Goal: Find contact information: Find contact information

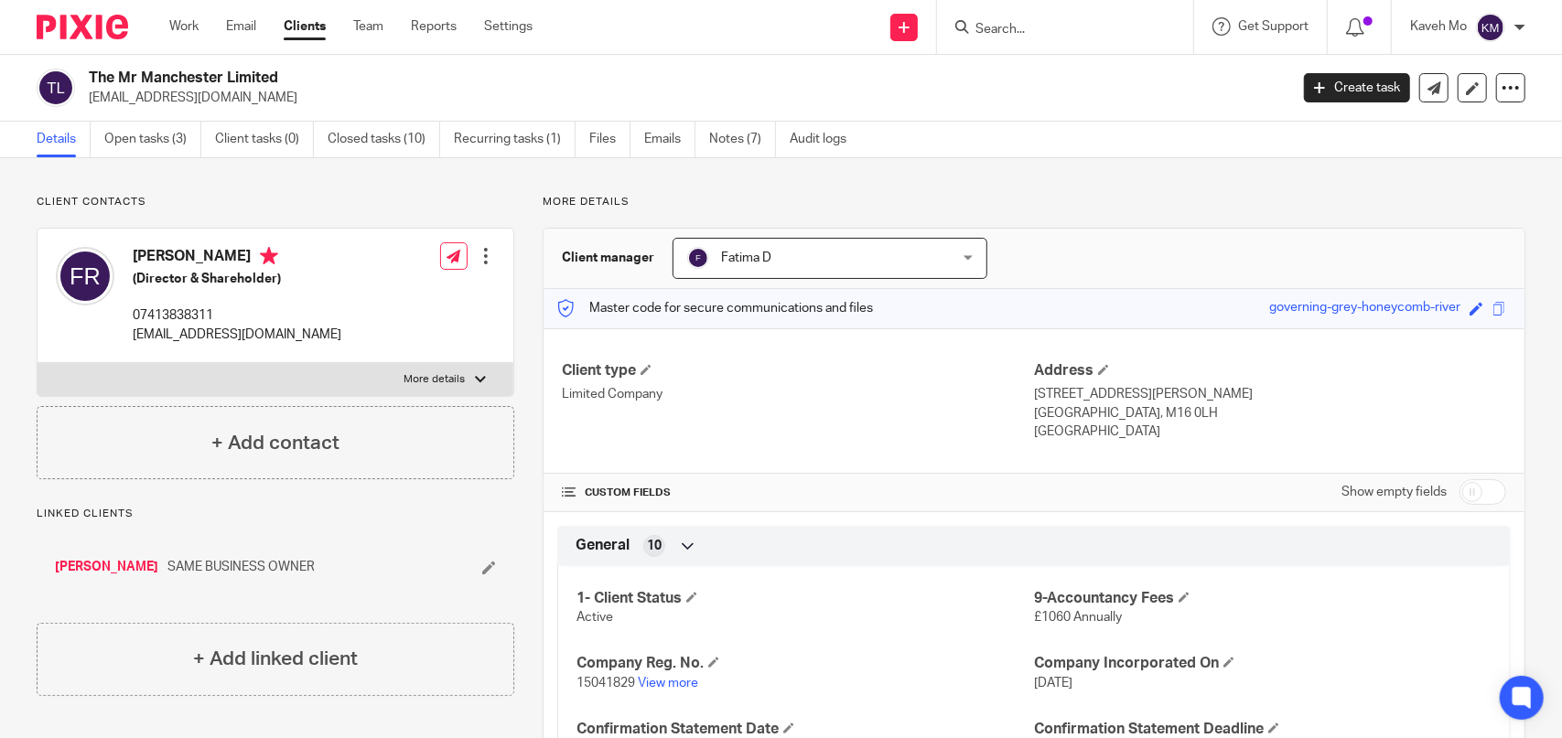
click at [300, 29] on link "Clients" at bounding box center [305, 26] width 42 height 18
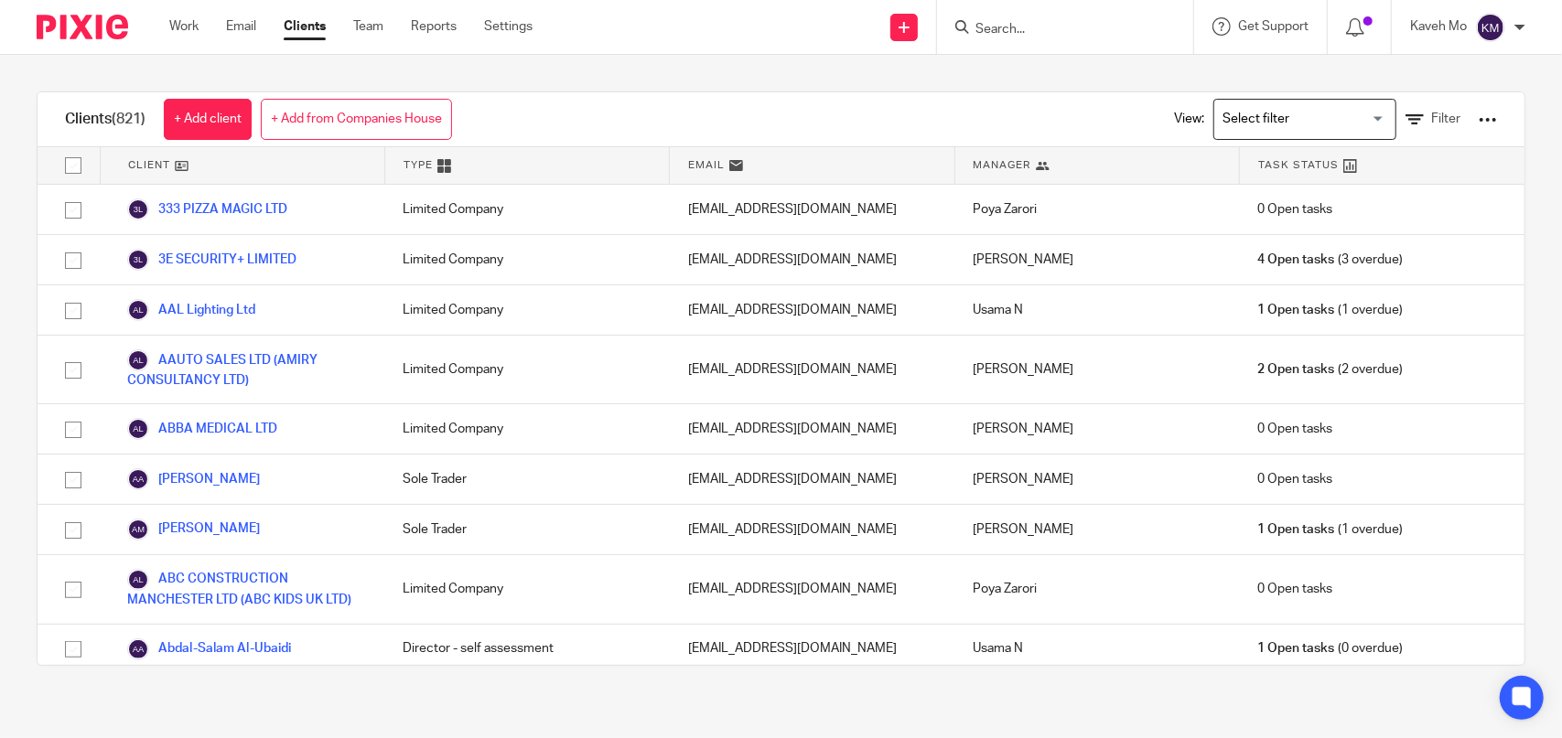
click at [965, 26] on icon at bounding box center [962, 27] width 14 height 14
click at [993, 32] on input "Search" at bounding box center [1056, 30] width 165 height 16
click at [1405, 119] on icon at bounding box center [1414, 120] width 18 height 18
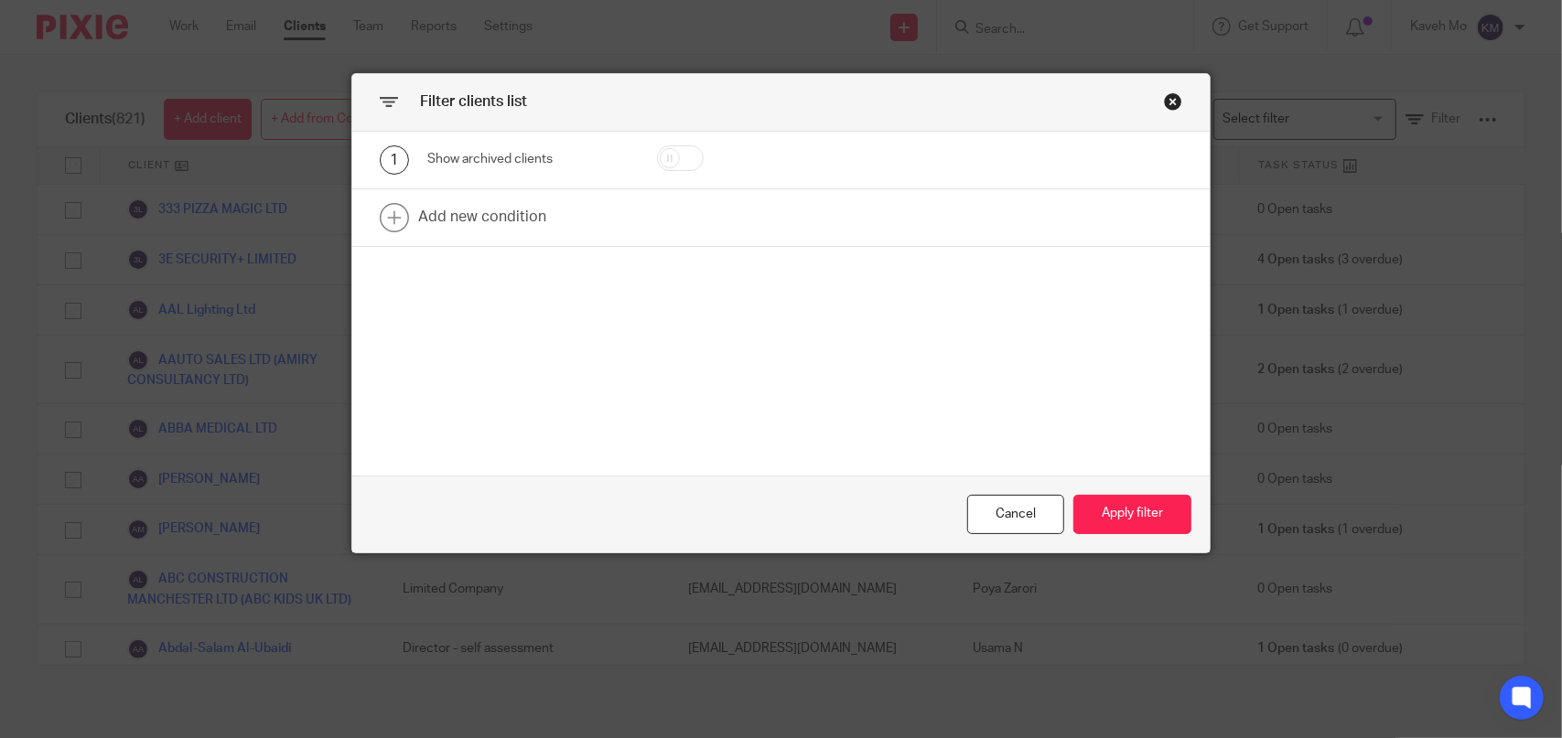
click at [668, 147] on input "checkbox" at bounding box center [680, 158] width 47 height 26
checkbox input "true"
click at [1127, 525] on button "Apply filter" at bounding box center [1132, 514] width 118 height 39
click at [1109, 509] on button "Apply filter" at bounding box center [1132, 514] width 118 height 39
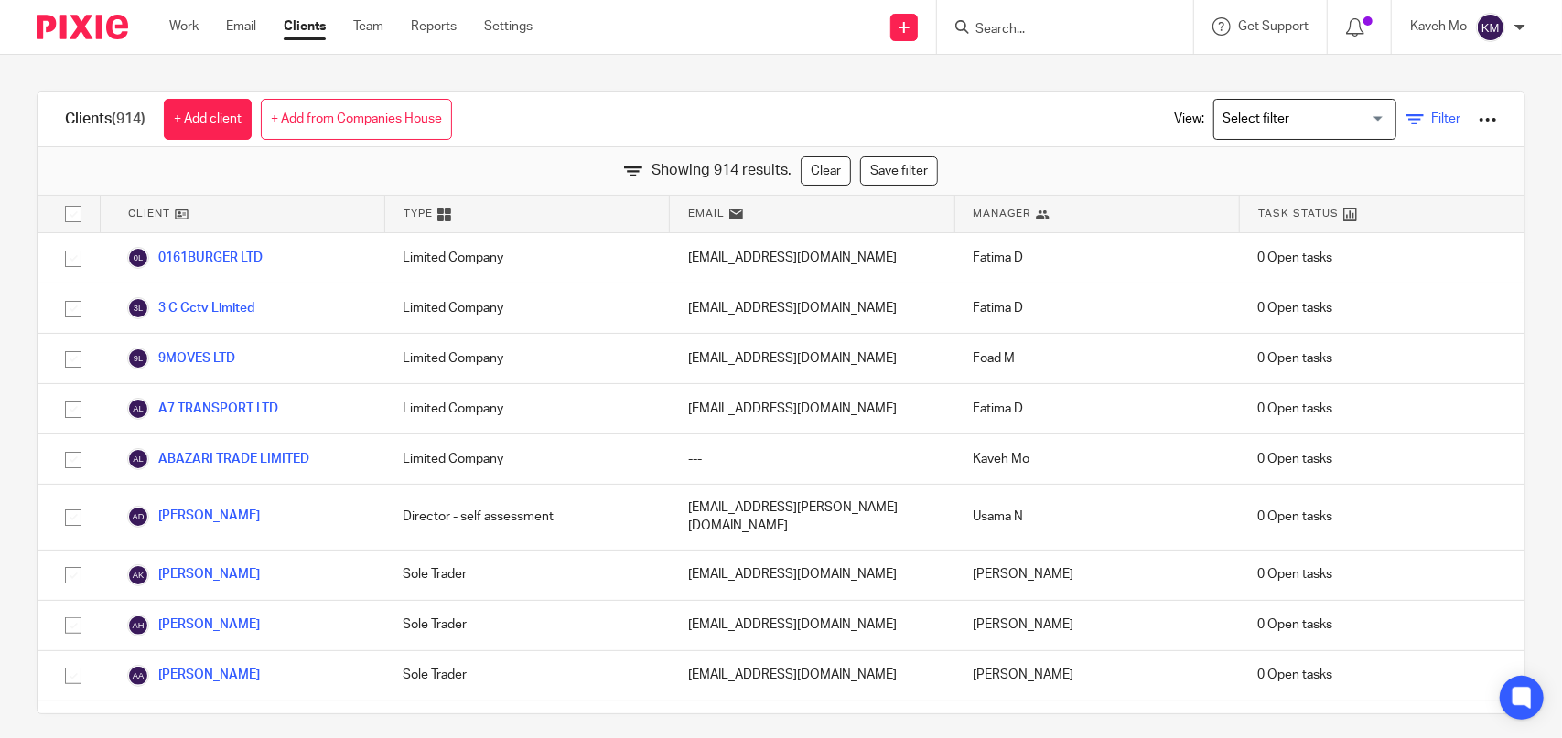
click at [1405, 125] on icon at bounding box center [1414, 120] width 18 height 18
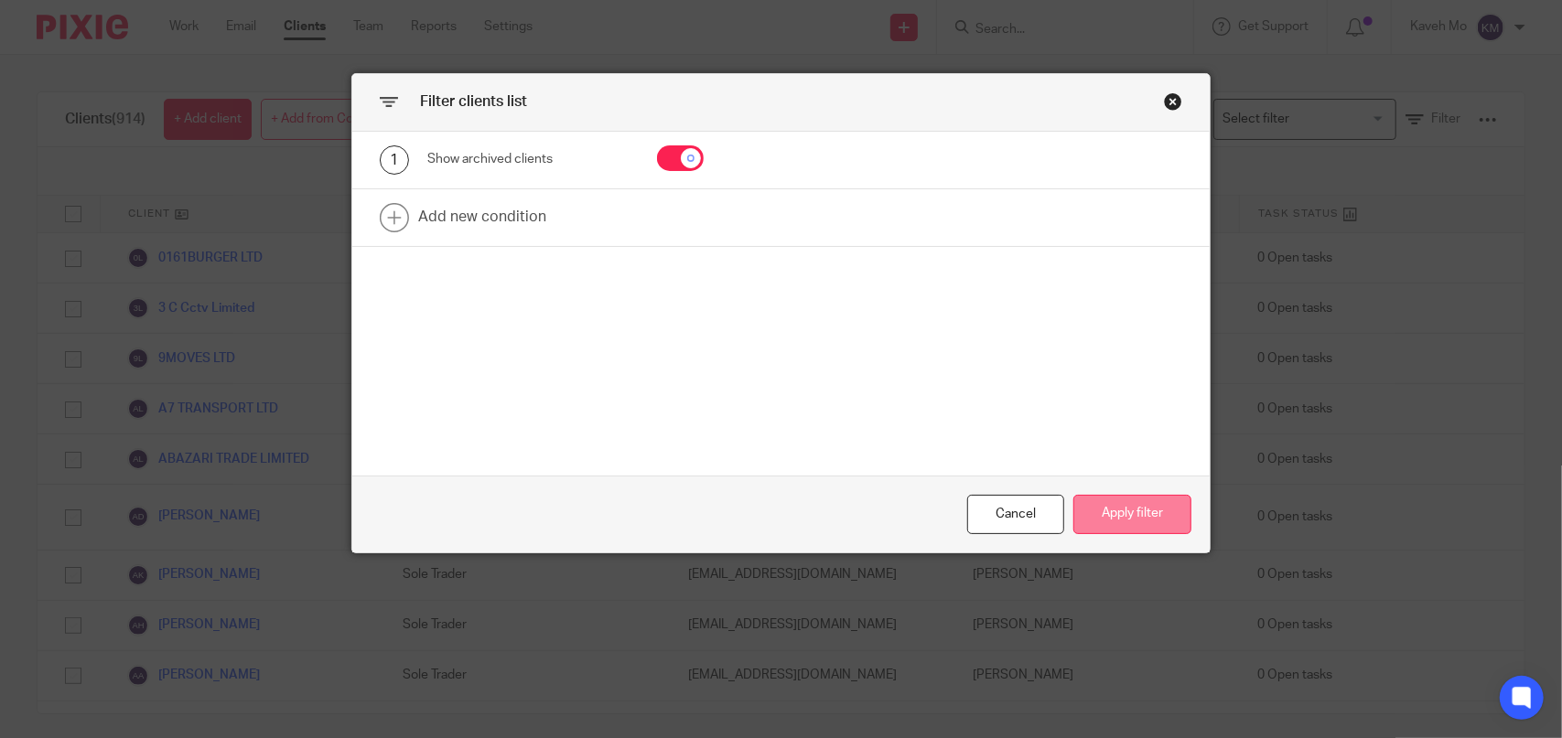
click at [1124, 517] on button "Apply filter" at bounding box center [1132, 514] width 118 height 39
click at [1166, 103] on div "Close this dialog window" at bounding box center [1173, 101] width 18 height 18
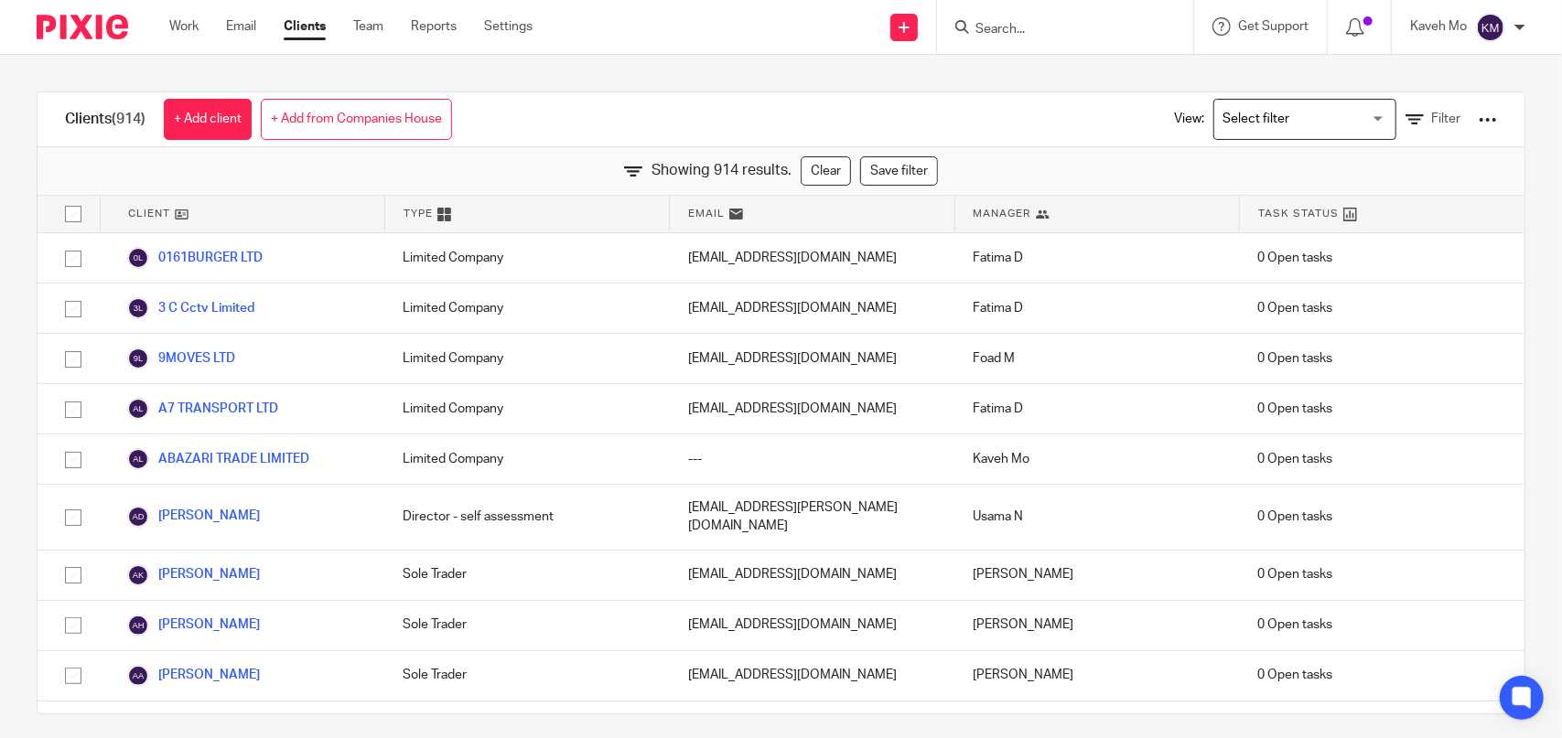
click at [303, 25] on link "Clients" at bounding box center [305, 26] width 42 height 18
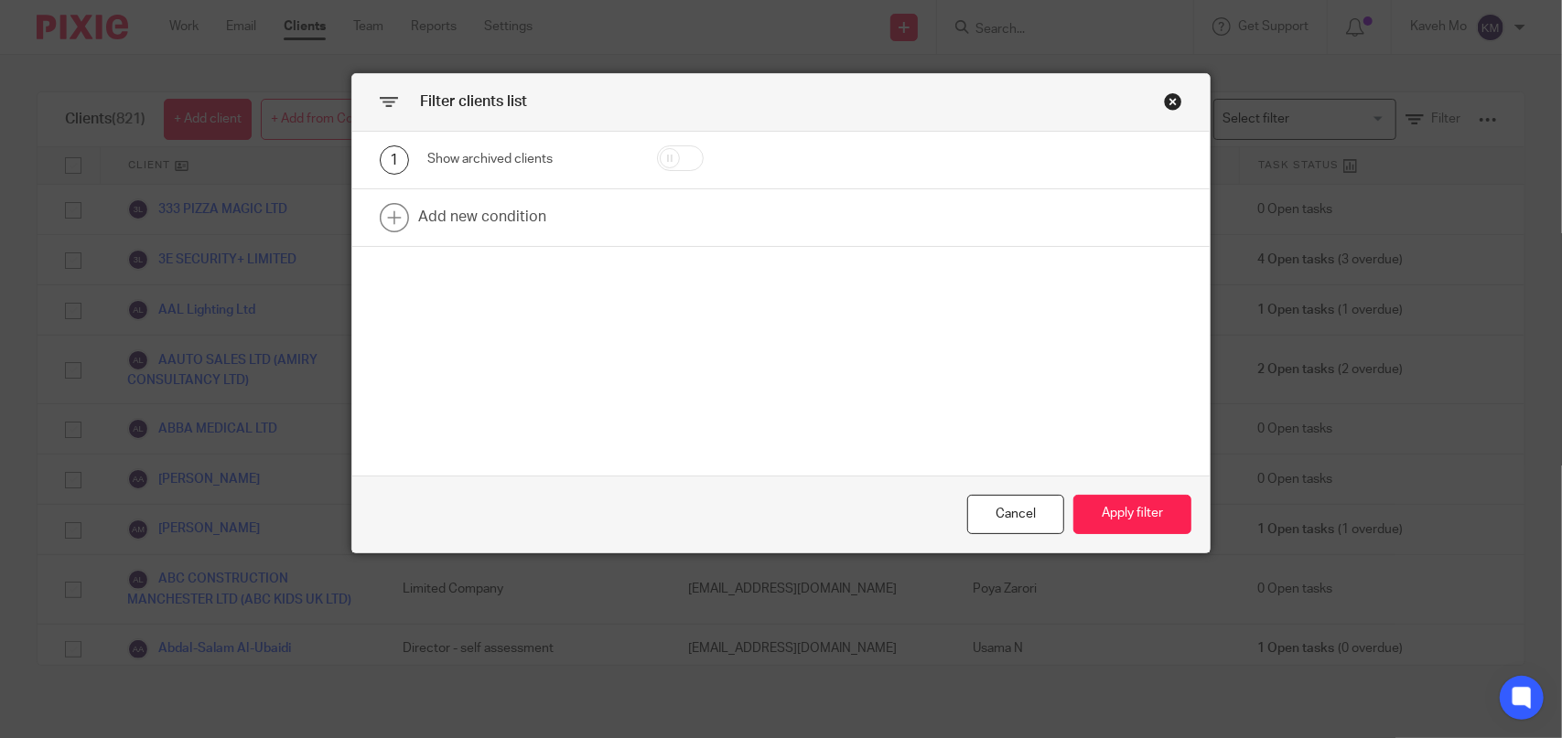
click at [683, 162] on input "checkbox" at bounding box center [680, 158] width 47 height 26
checkbox input "true"
click at [1100, 513] on button "Apply filter" at bounding box center [1132, 514] width 118 height 39
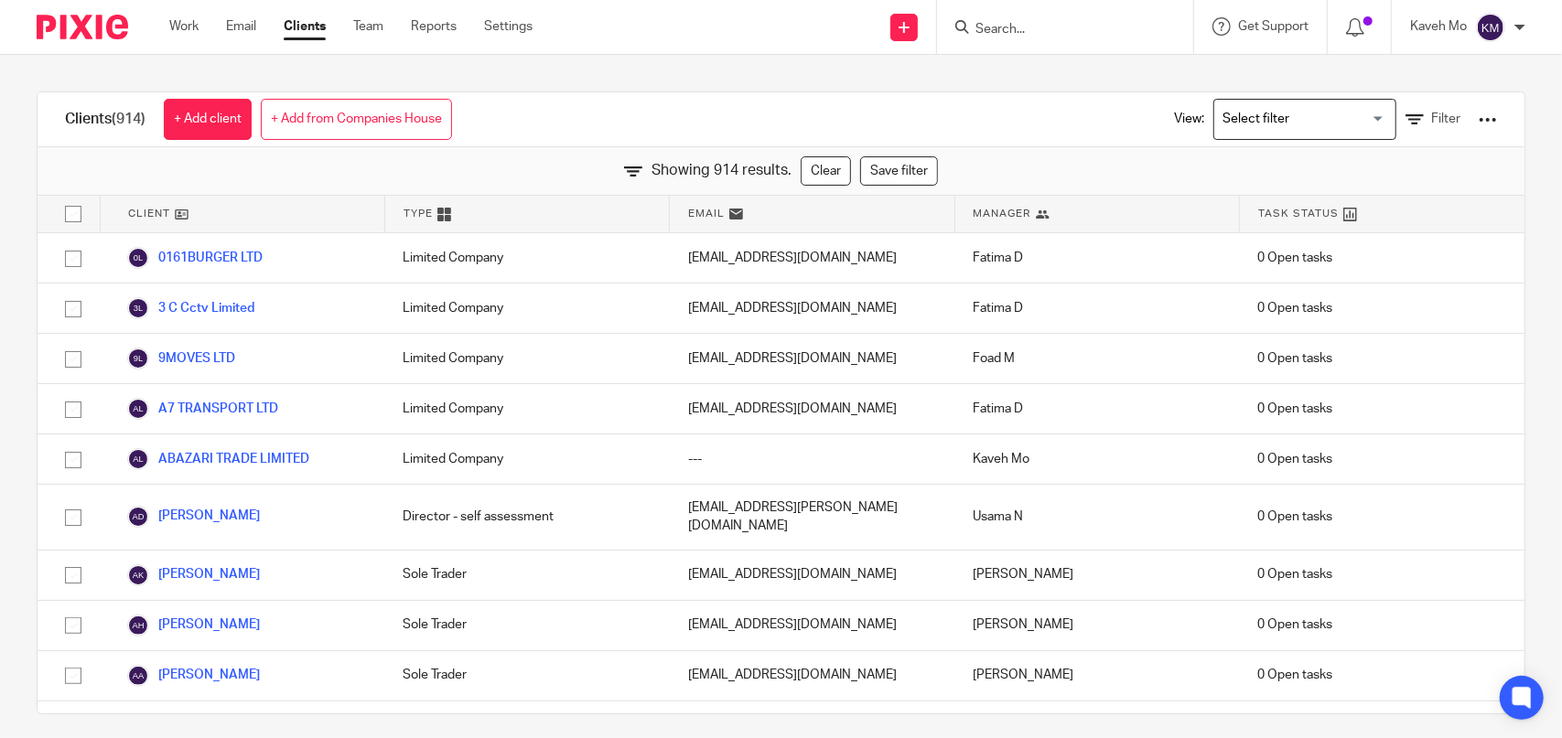
click at [670, 61] on div "Clients (914) + Add client + Add from Companies House View: Loading... Filter S…" at bounding box center [781, 396] width 1562 height 683
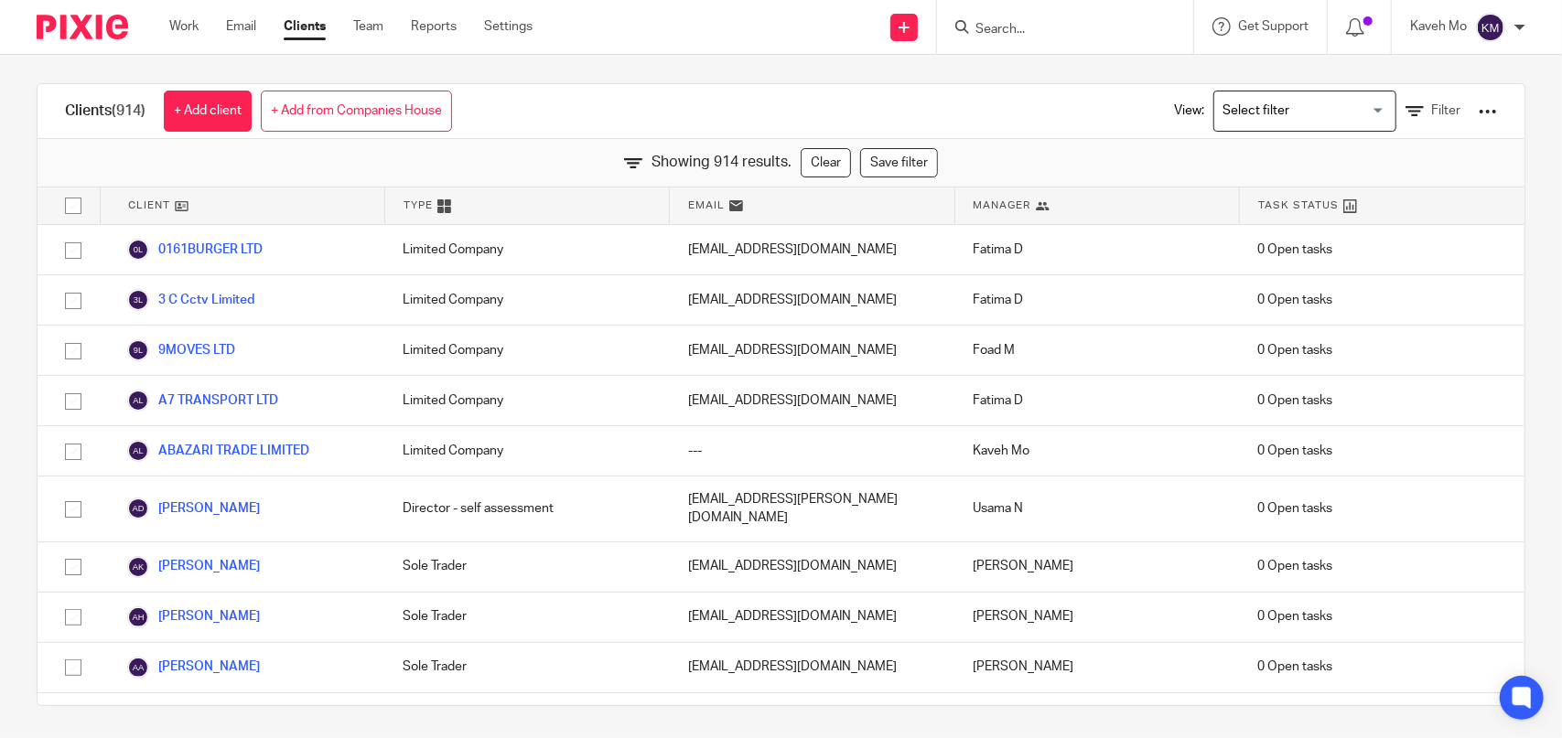
scroll to position [11, 0]
click at [594, 113] on div "Clients (914) + Add client + Add from Companies House View: Loading... Filter" at bounding box center [781, 108] width 1487 height 55
click at [1029, 118] on div "Clients (914) + Add client + Add from Companies House View: Loading... Filter" at bounding box center [781, 108] width 1487 height 55
click at [974, 87] on div "Clients (914) + Add client + Add from Companies House View: Loading... Filter" at bounding box center [781, 108] width 1487 height 55
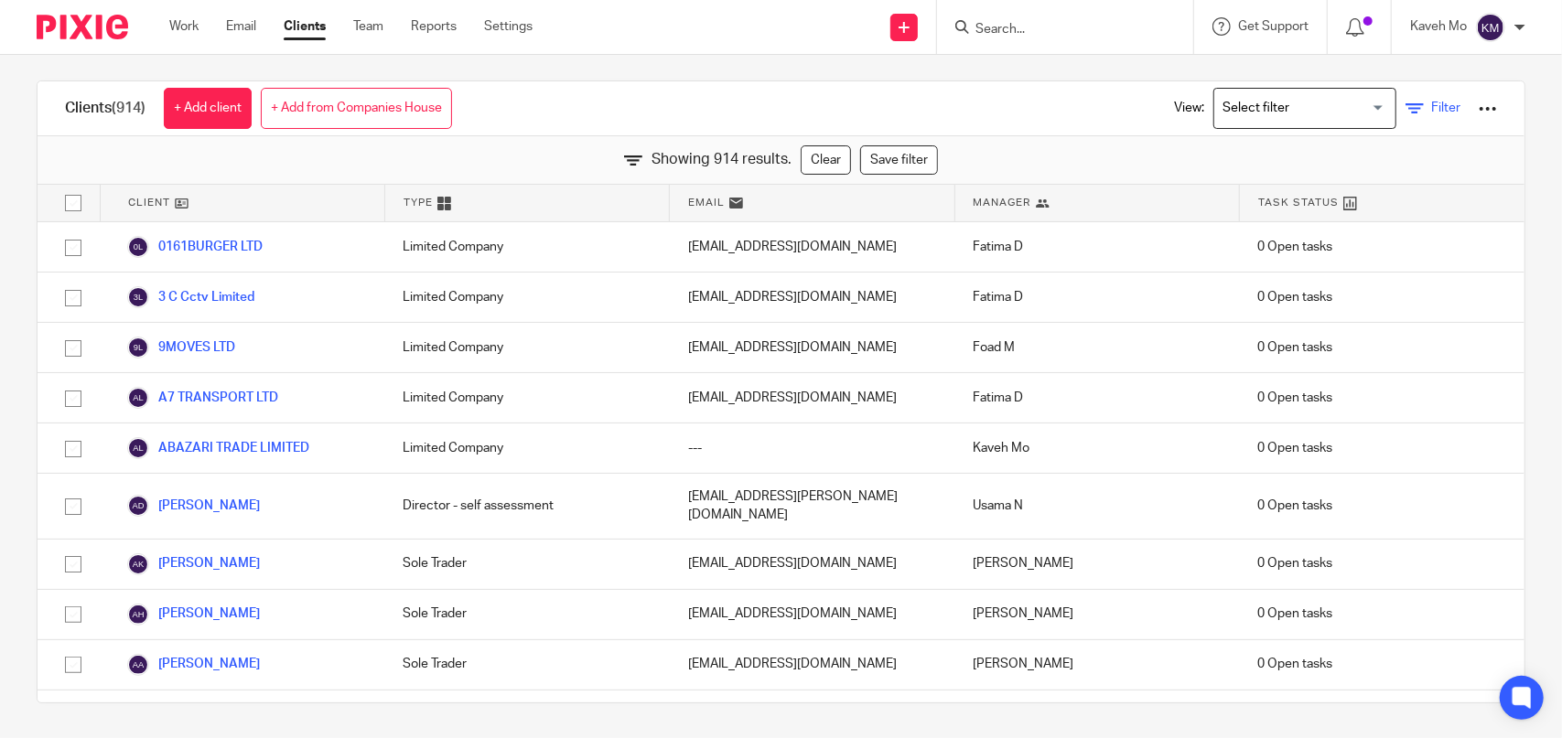
click at [1405, 109] on icon at bounding box center [1414, 109] width 18 height 18
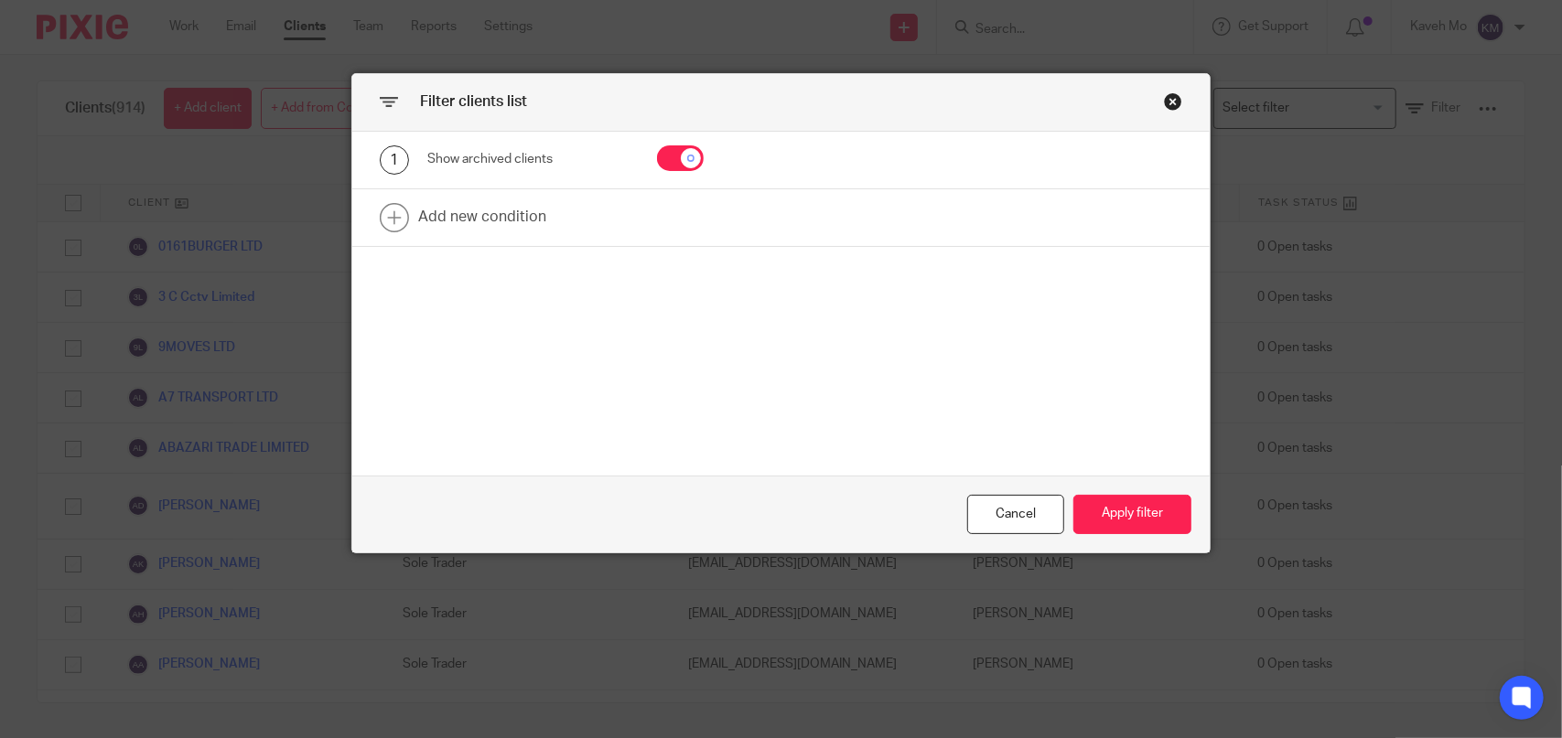
drag, startPoint x: 1209, startPoint y: 103, endPoint x: 1193, endPoint y: 105, distance: 15.7
click at [1202, 105] on div "Filter clients list 1 Show archived clients Add new condition Cancel Apply filt…" at bounding box center [781, 369] width 1562 height 738
click at [1168, 104] on div "Close this dialog window" at bounding box center [1173, 101] width 18 height 18
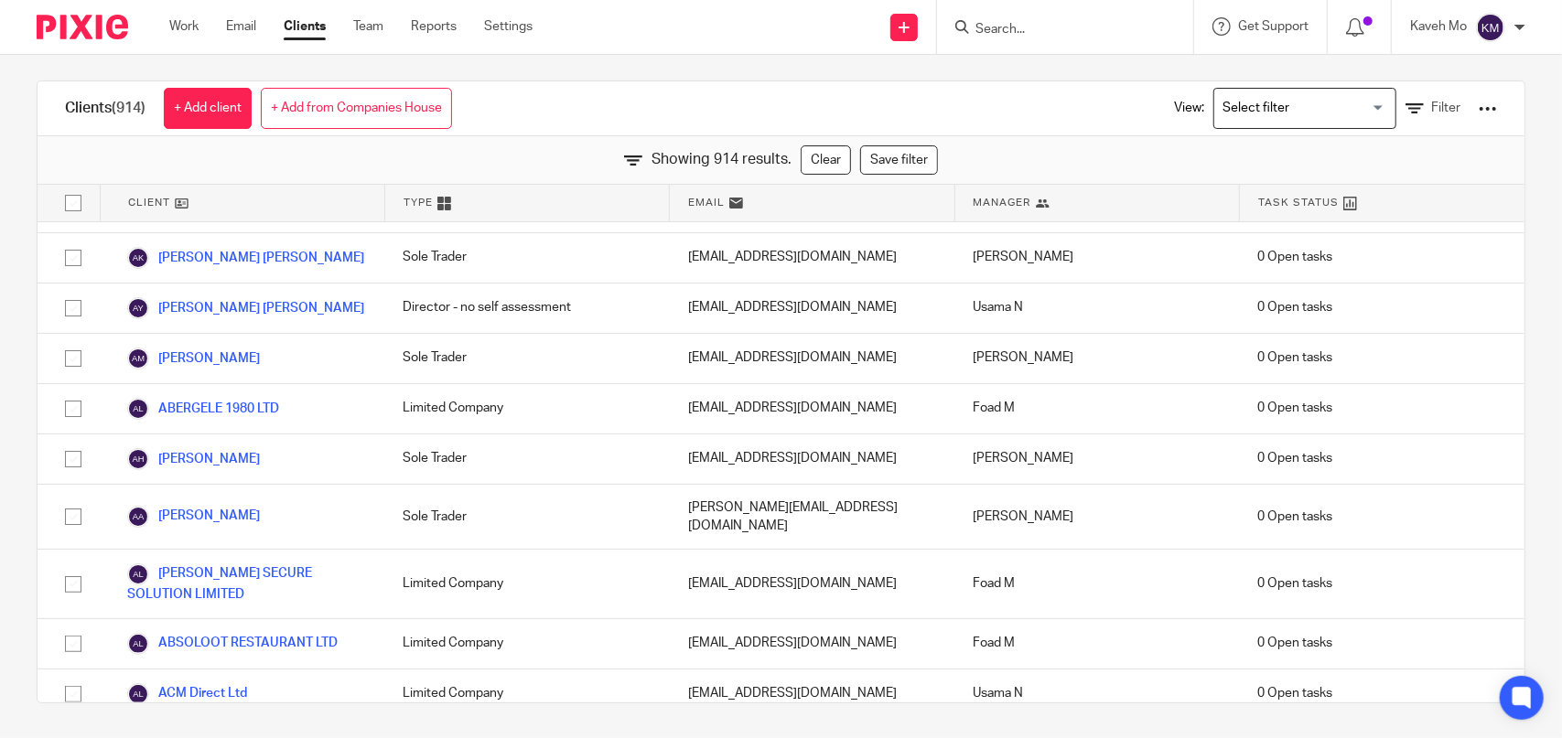
scroll to position [1098, 0]
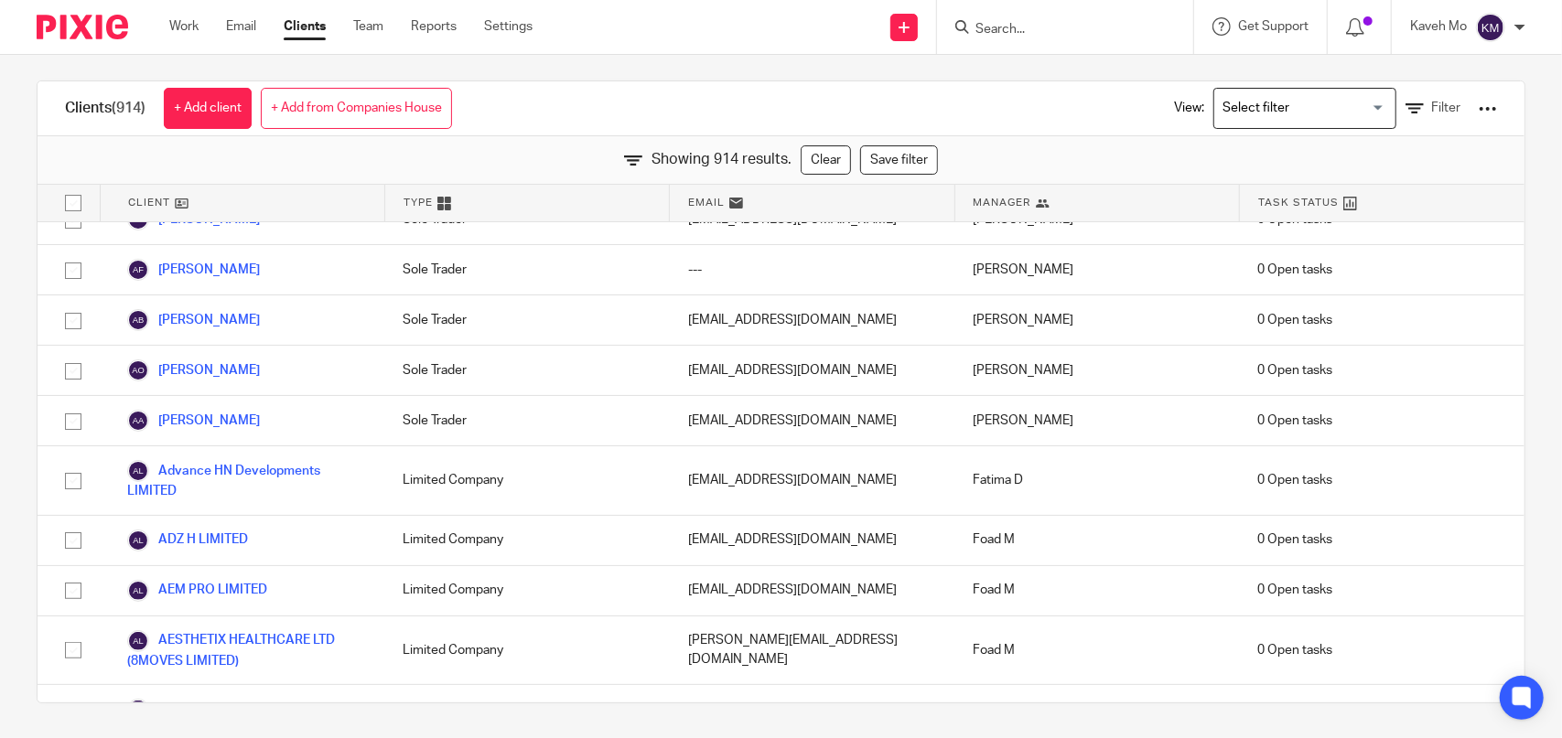
click at [1021, 113] on div "Clients (914) + Add client + Add from Companies House View: Loading... Filter" at bounding box center [781, 108] width 1487 height 55
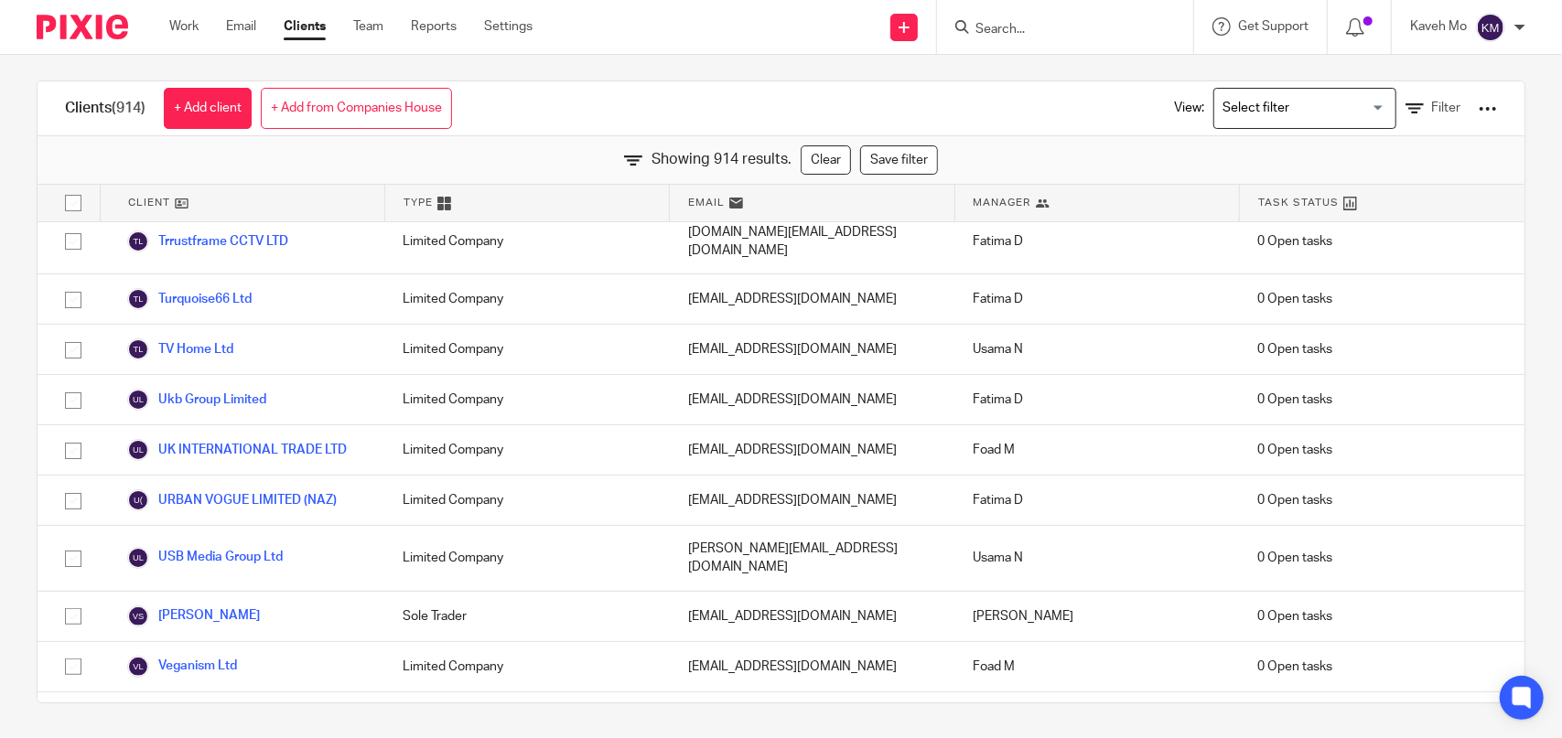
scroll to position [7084, 0]
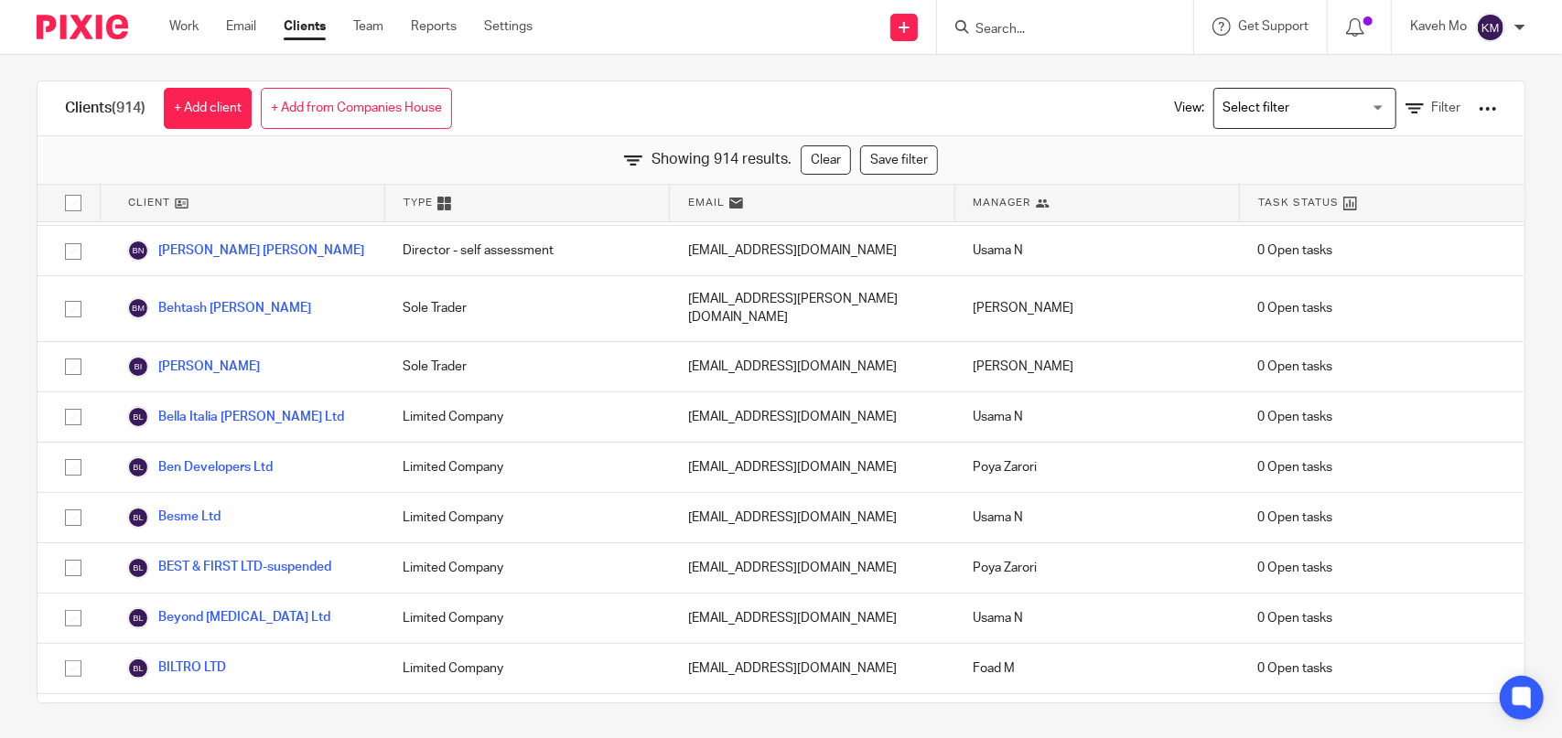
click at [670, 96] on div "Clients (914) + Add client + Add from Companies House View: Loading... Filter" at bounding box center [781, 108] width 1487 height 55
click at [191, 28] on link "Work" at bounding box center [183, 26] width 29 height 18
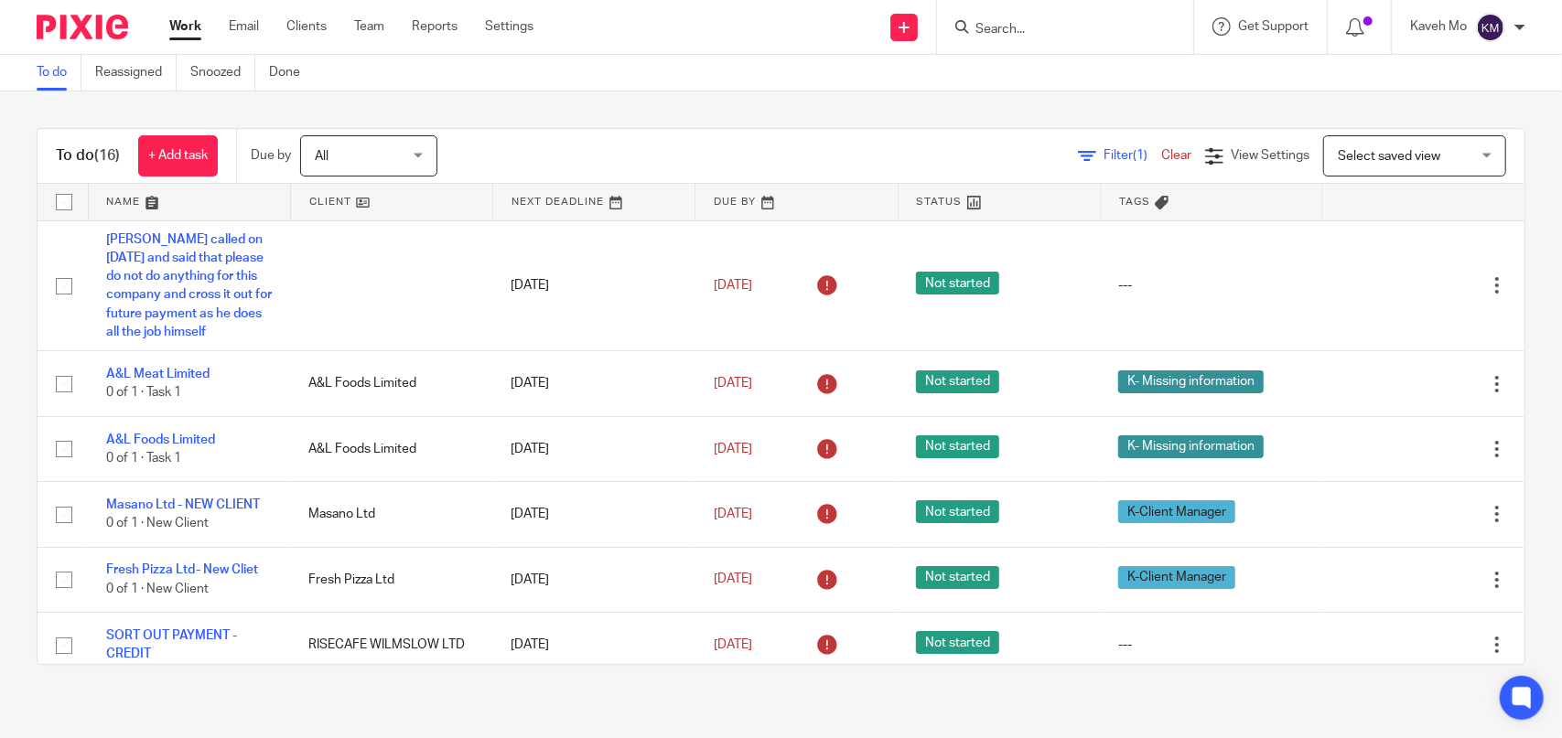
click at [1012, 29] on input "Search" at bounding box center [1056, 30] width 165 height 16
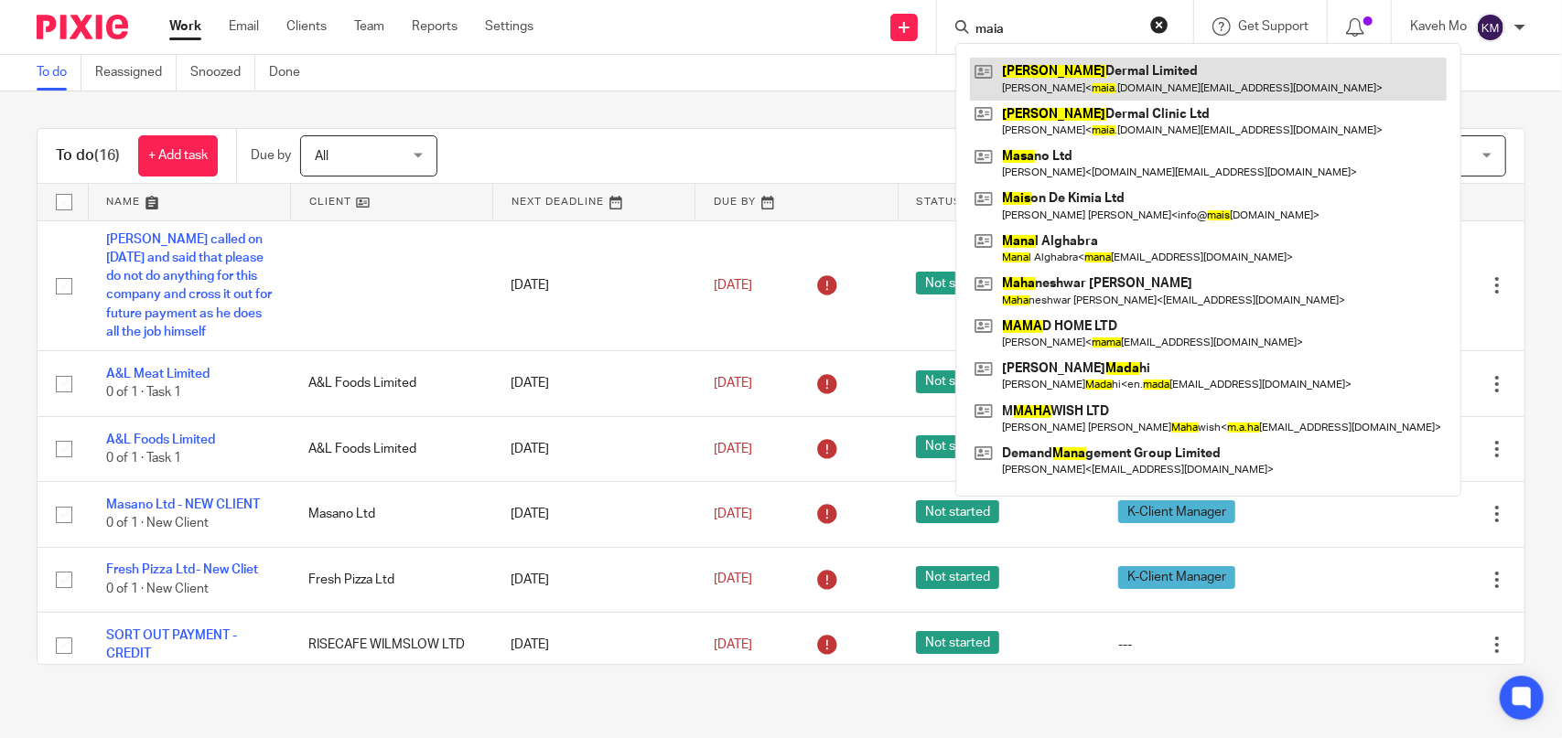
type input "maia"
click at [1045, 98] on link at bounding box center [1208, 79] width 477 height 42
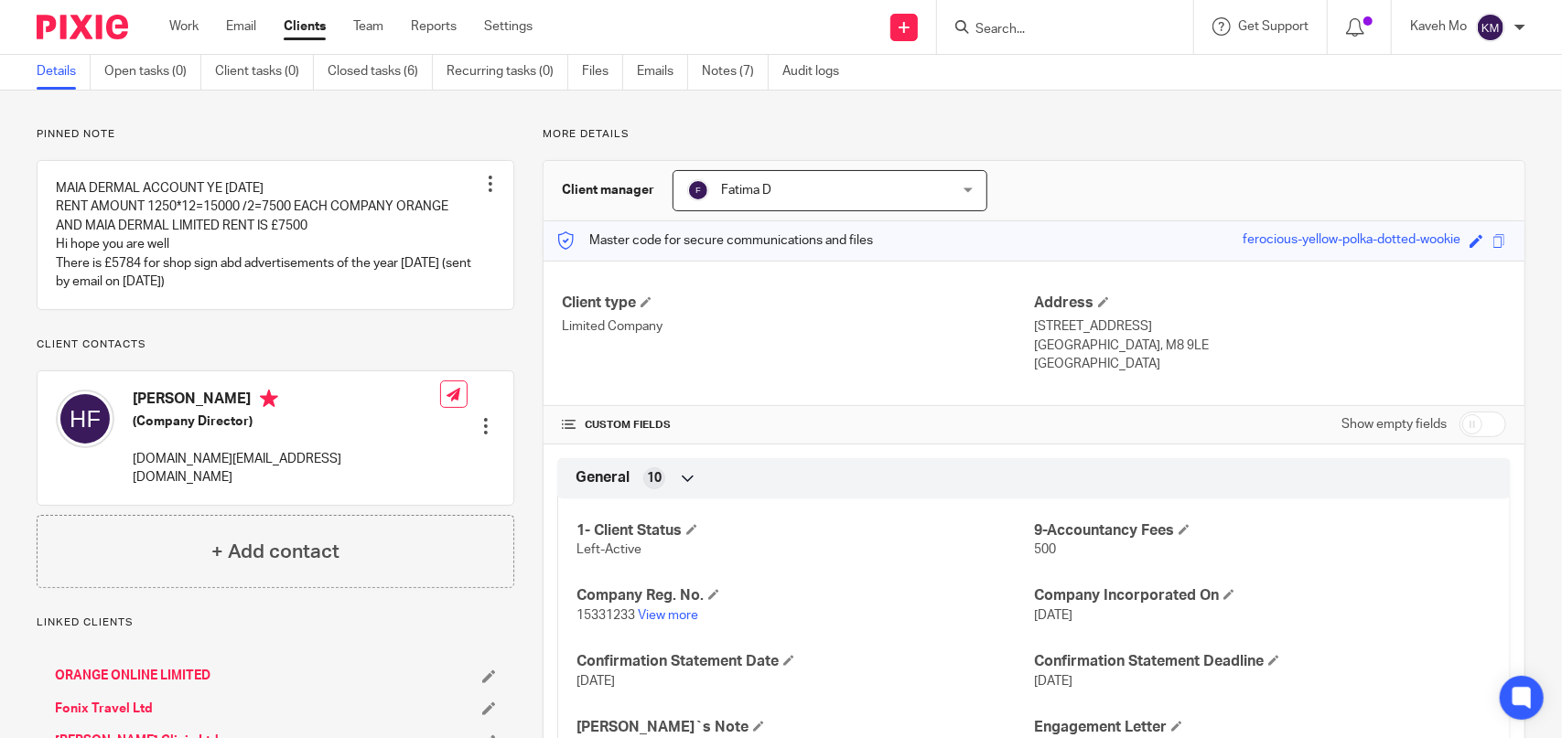
scroll to position [183, 0]
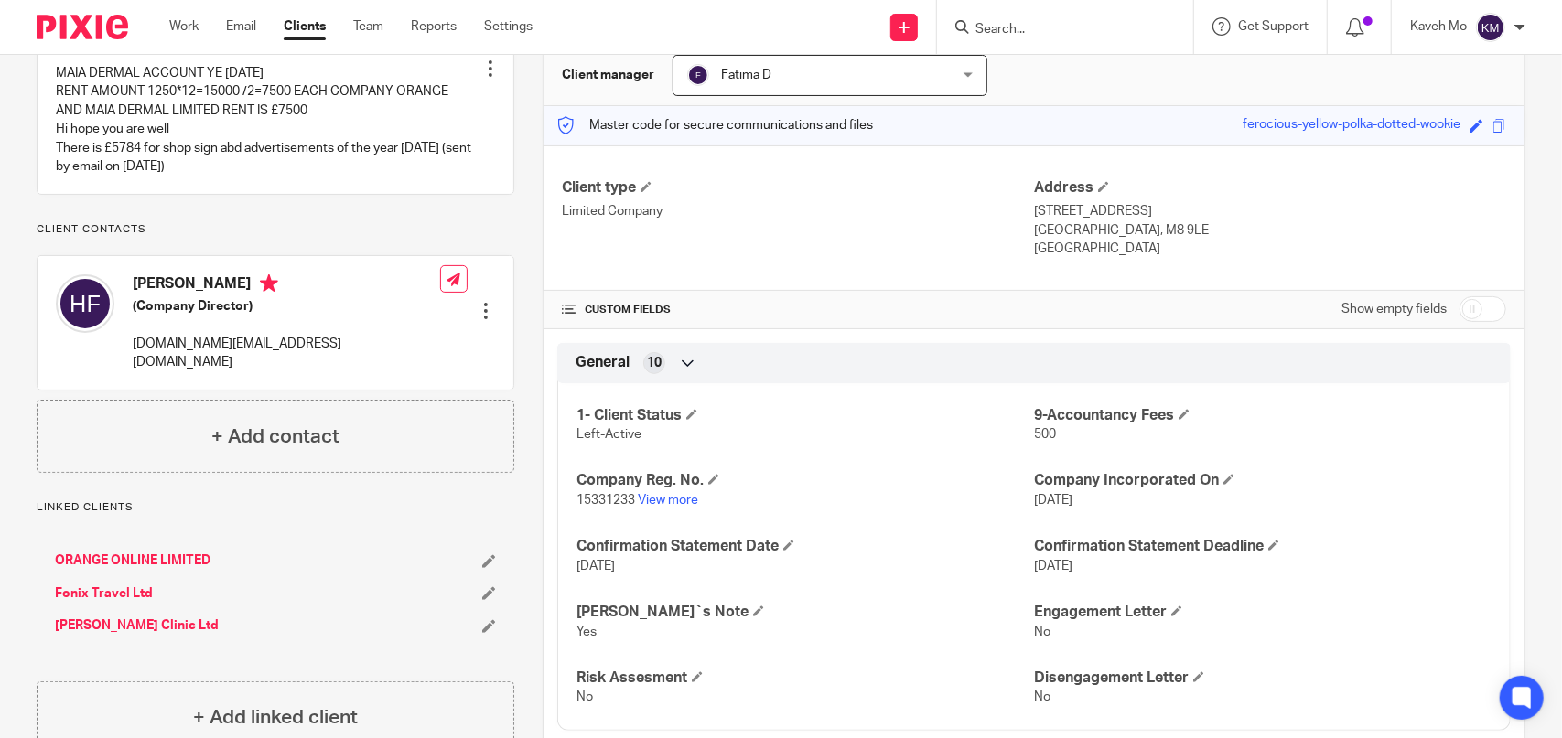
click at [123, 585] on link "Fonix Travel Ltd" at bounding box center [104, 594] width 98 height 18
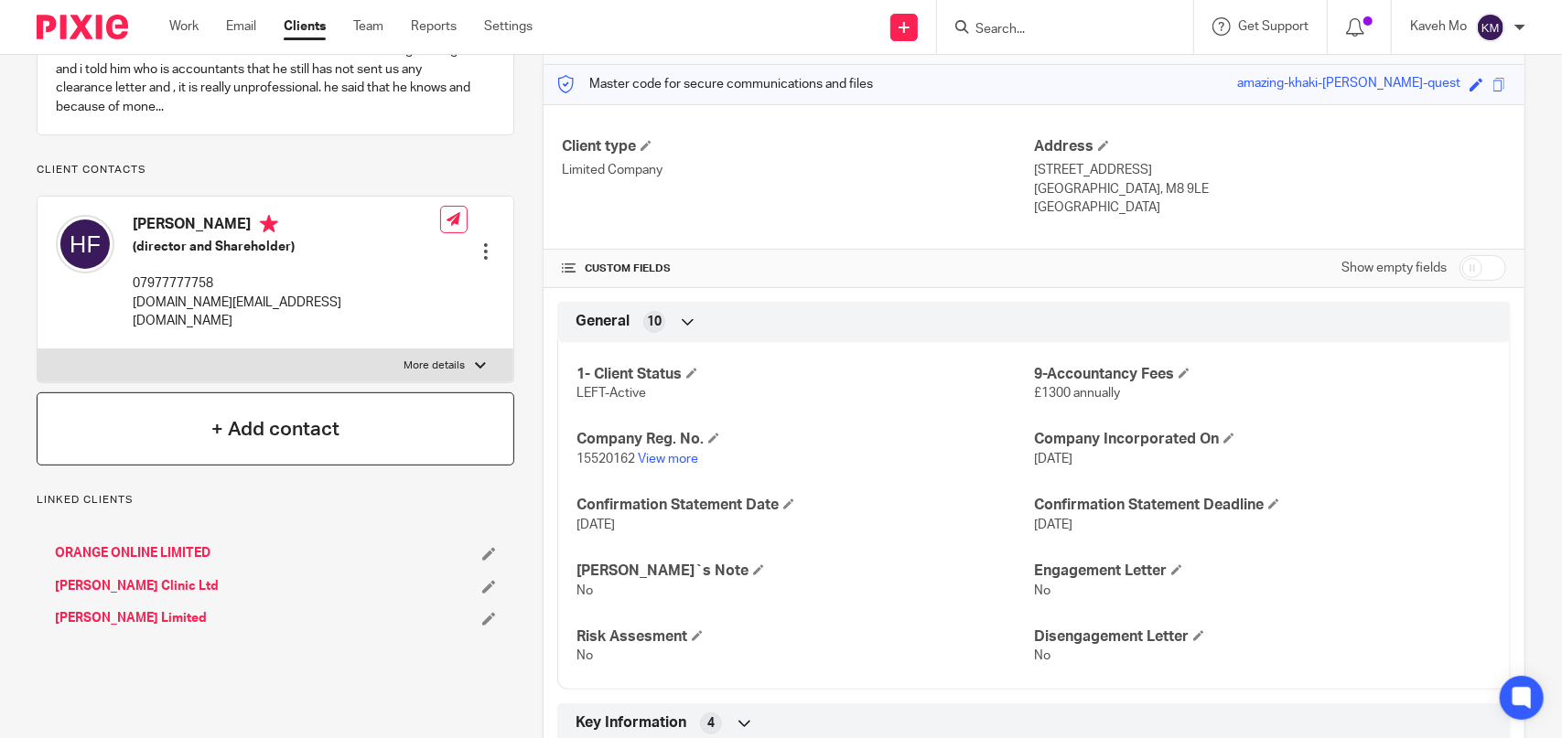
scroll to position [183, 0]
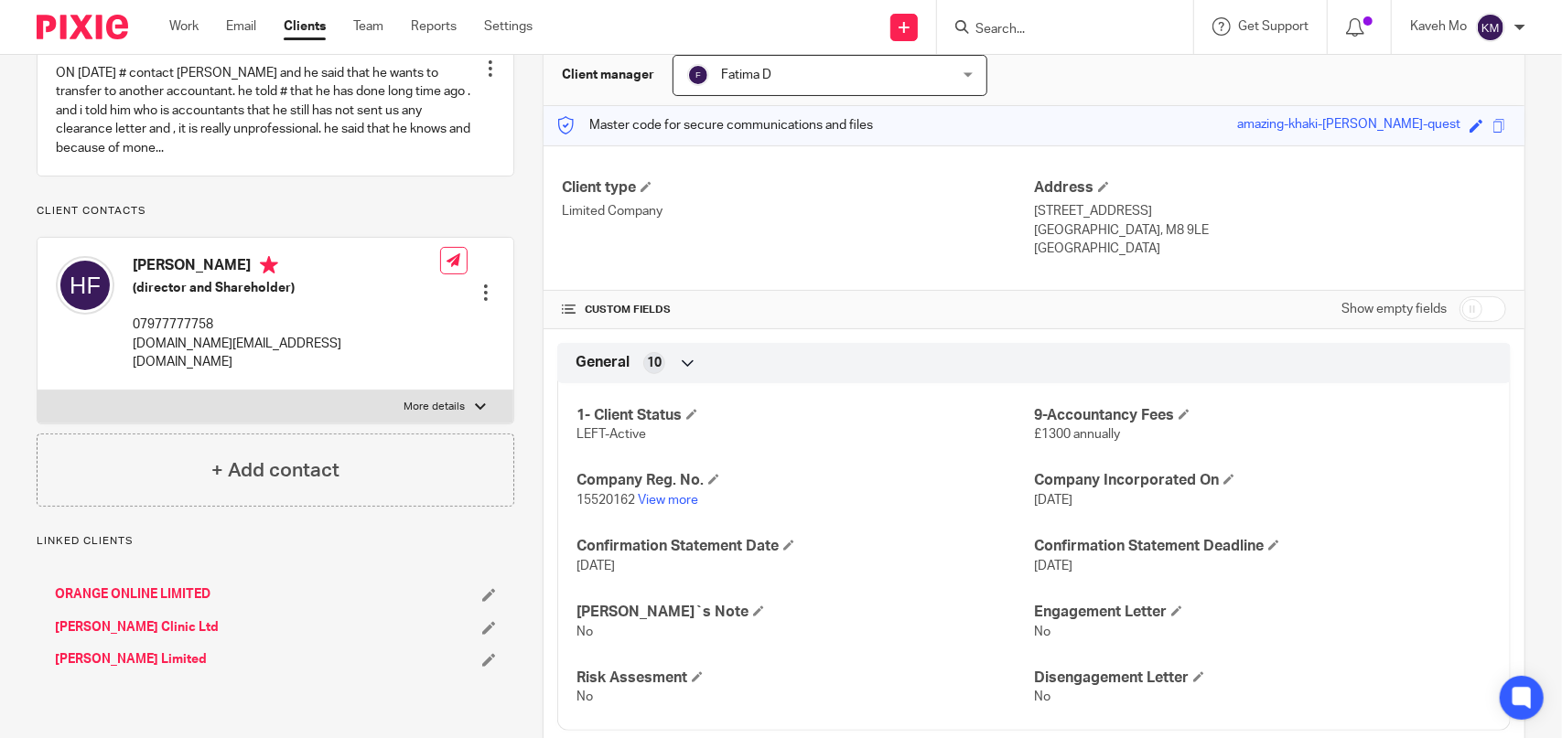
click at [212, 362] on p "[DOMAIN_NAME][EMAIL_ADDRESS][DOMAIN_NAME]" at bounding box center [286, 354] width 307 height 38
copy div "[DOMAIN_NAME][EMAIL_ADDRESS][DOMAIN_NAME]"
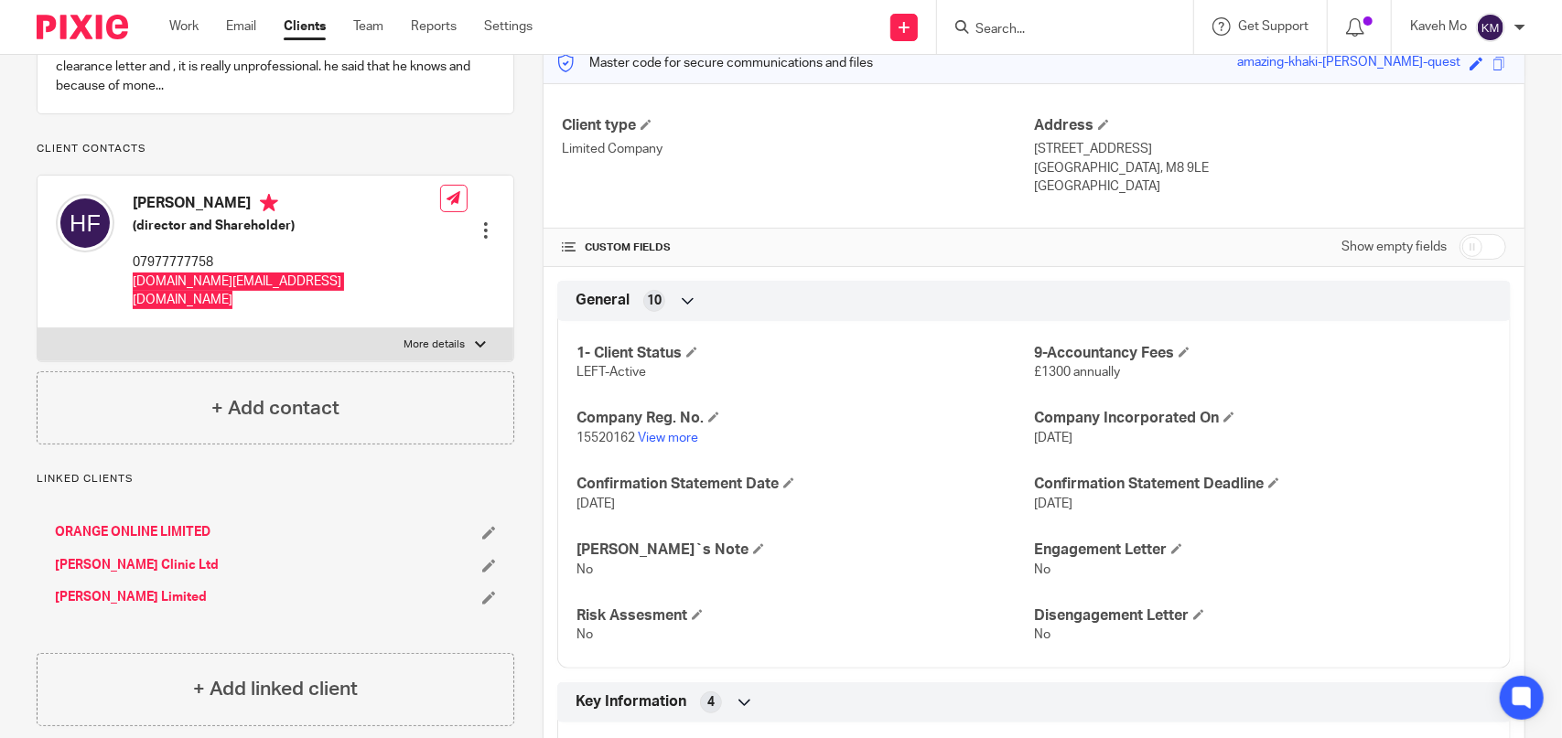
scroll to position [274, 0]
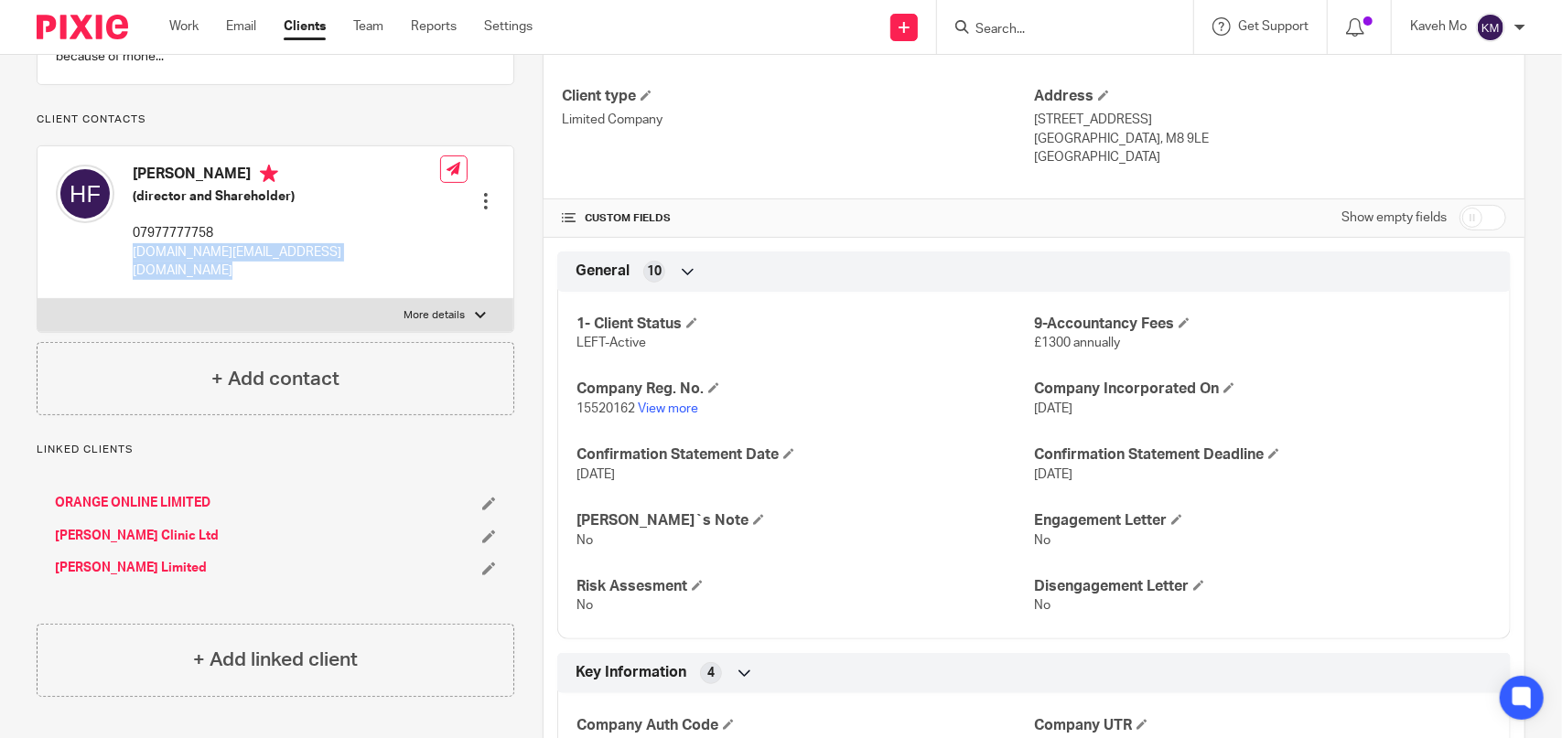
click at [141, 565] on link "[PERSON_NAME] Limited" at bounding box center [131, 568] width 152 height 18
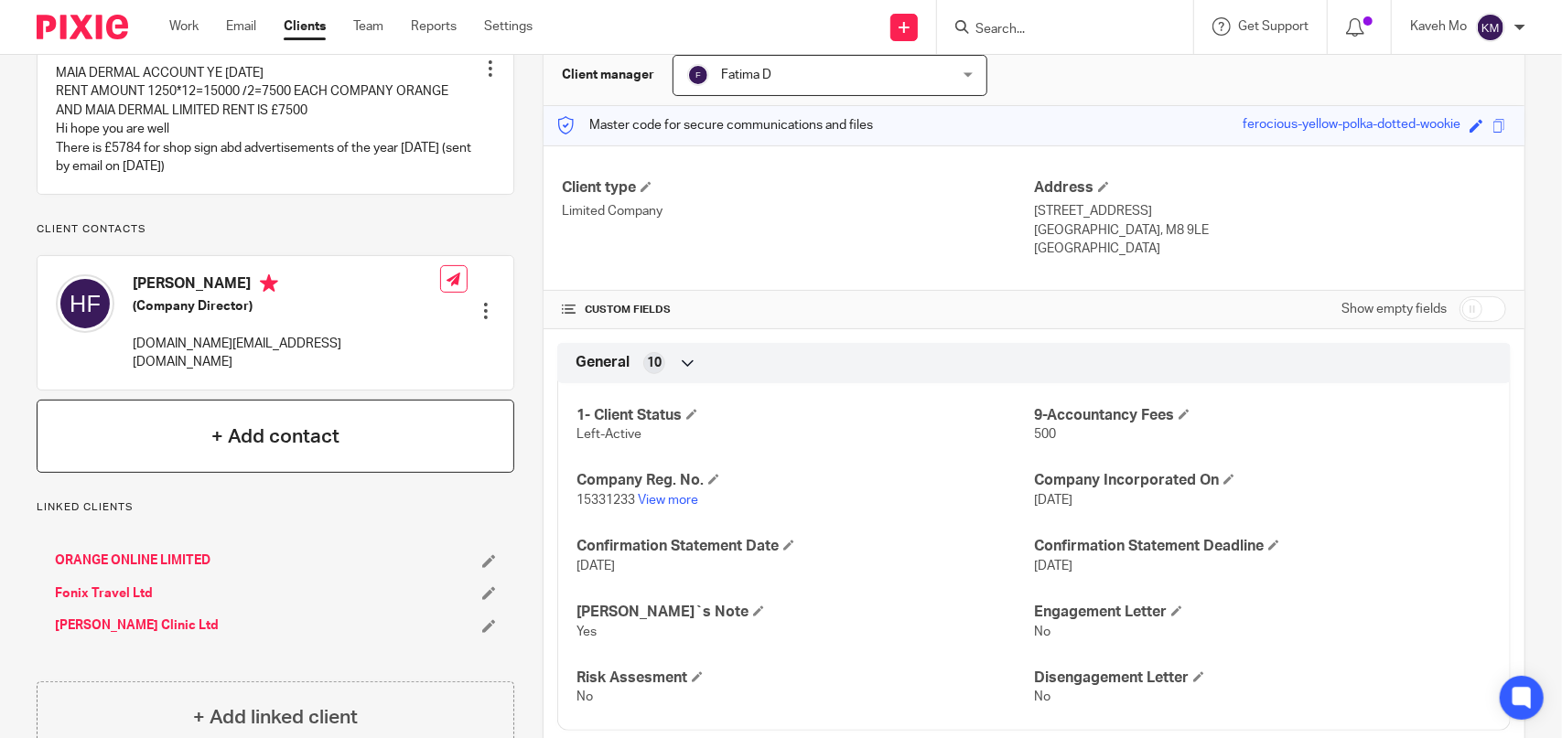
scroll to position [91, 0]
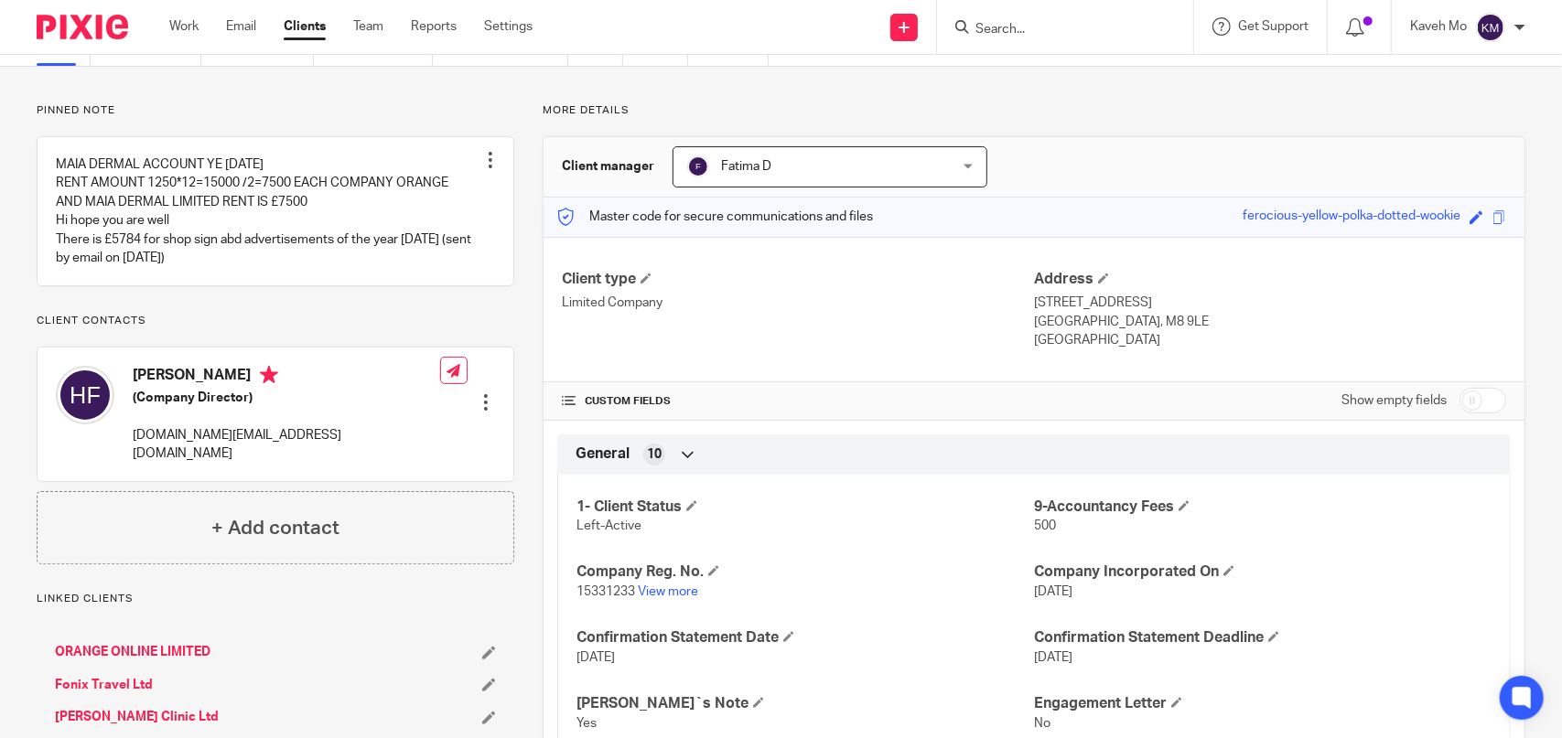
click at [274, 426] on p "[DOMAIN_NAME][EMAIL_ADDRESS][DOMAIN_NAME]" at bounding box center [286, 445] width 307 height 38
copy div "[DOMAIN_NAME][EMAIL_ADDRESS][DOMAIN_NAME]"
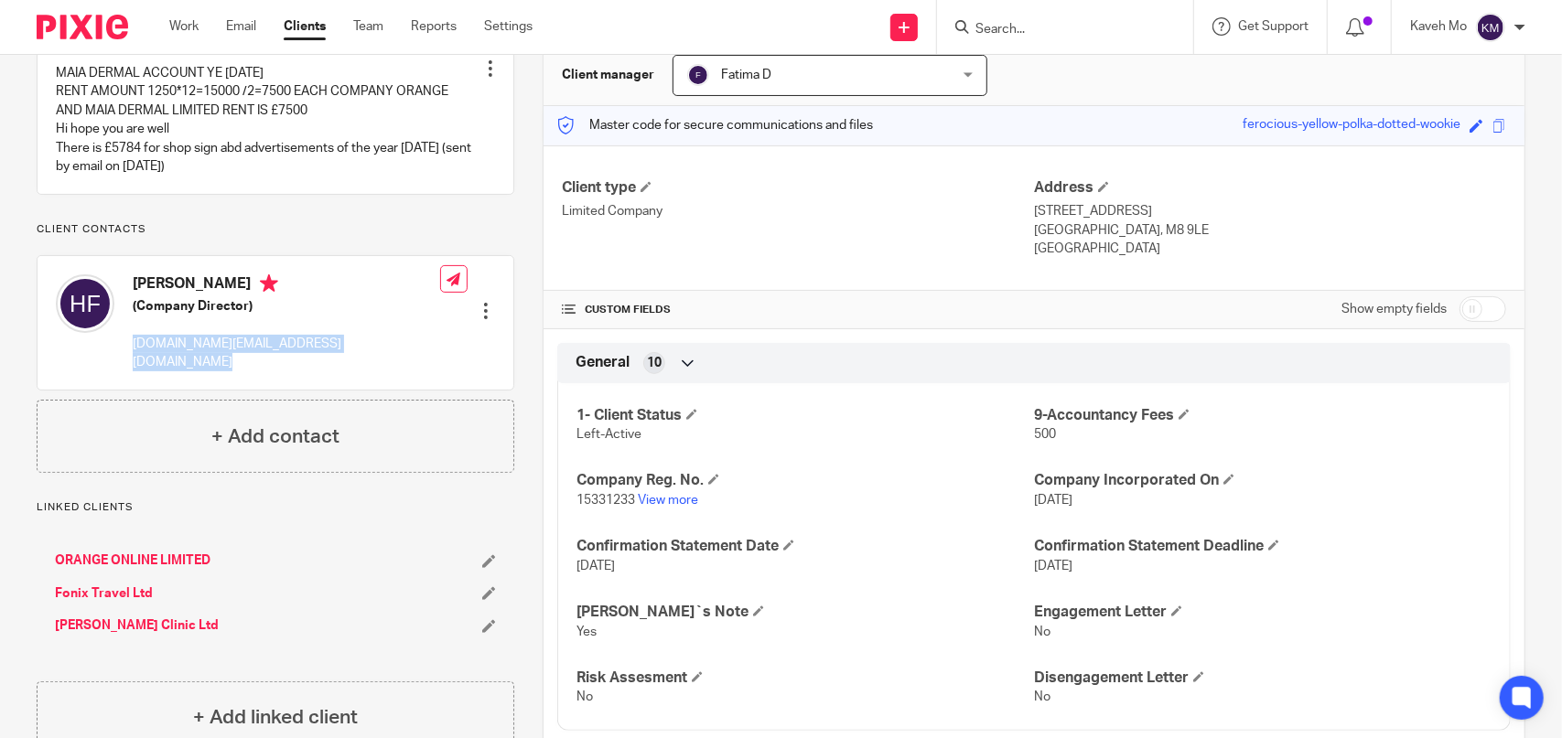
click at [137, 617] on link "[PERSON_NAME] Clinic Ltd" at bounding box center [137, 626] width 164 height 18
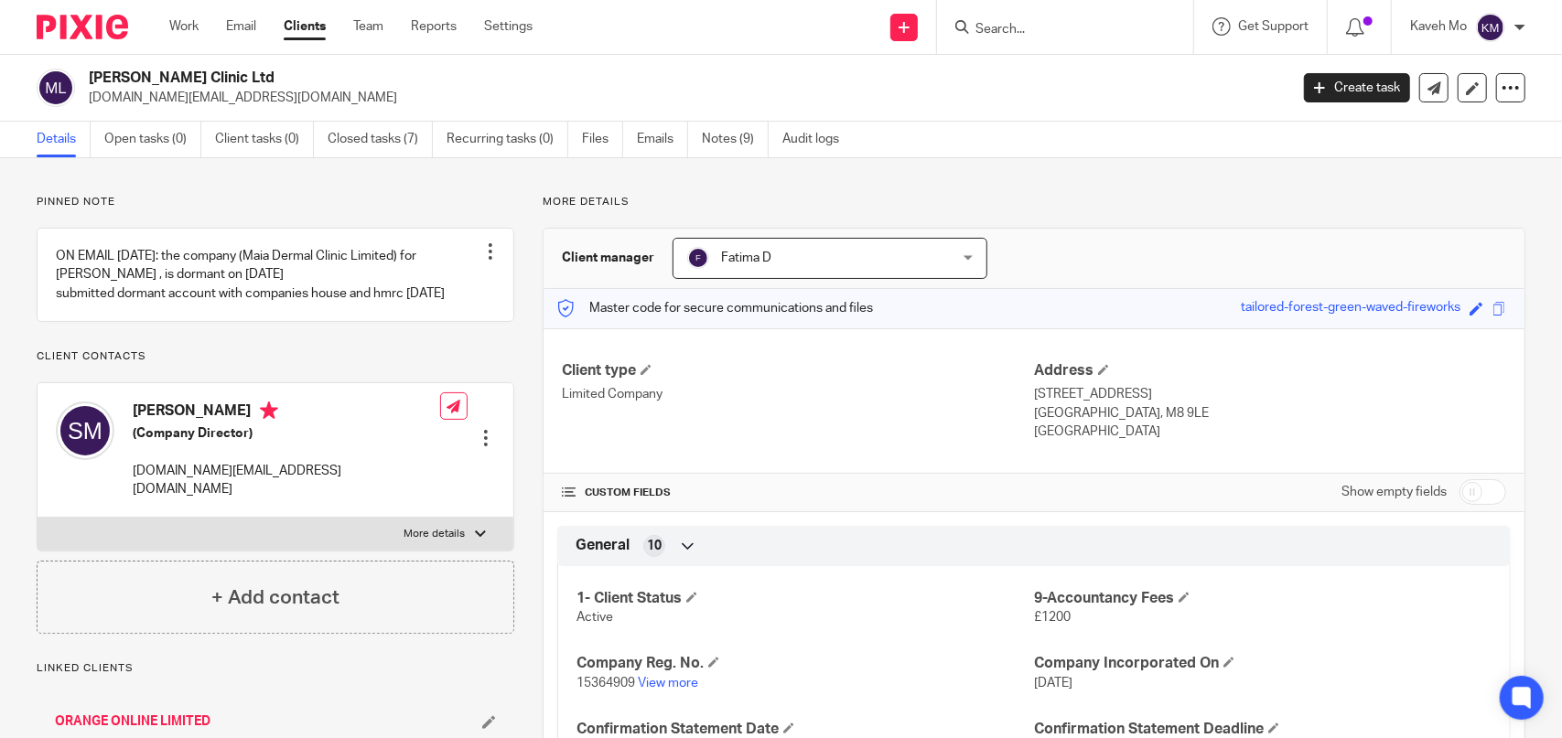
click at [205, 74] on h2 "[PERSON_NAME] Clinic Ltd" at bounding box center [564, 78] width 950 height 19
copy div "[PERSON_NAME] Clinic Ltd"
click at [600, 65] on div "[PERSON_NAME] Clinic Ltd [DOMAIN_NAME][EMAIL_ADDRESS][DOMAIN_NAME] Create task …" at bounding box center [781, 88] width 1562 height 67
